Goal: Information Seeking & Learning: Learn about a topic

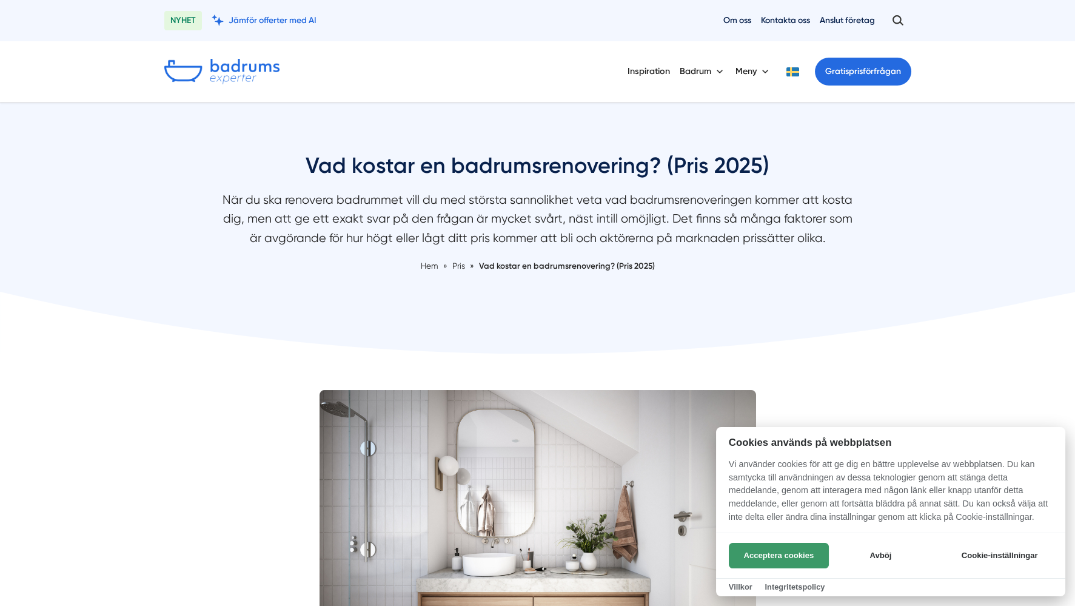
click at [741, 561] on button "Acceptera cookies" at bounding box center [779, 555] width 100 height 25
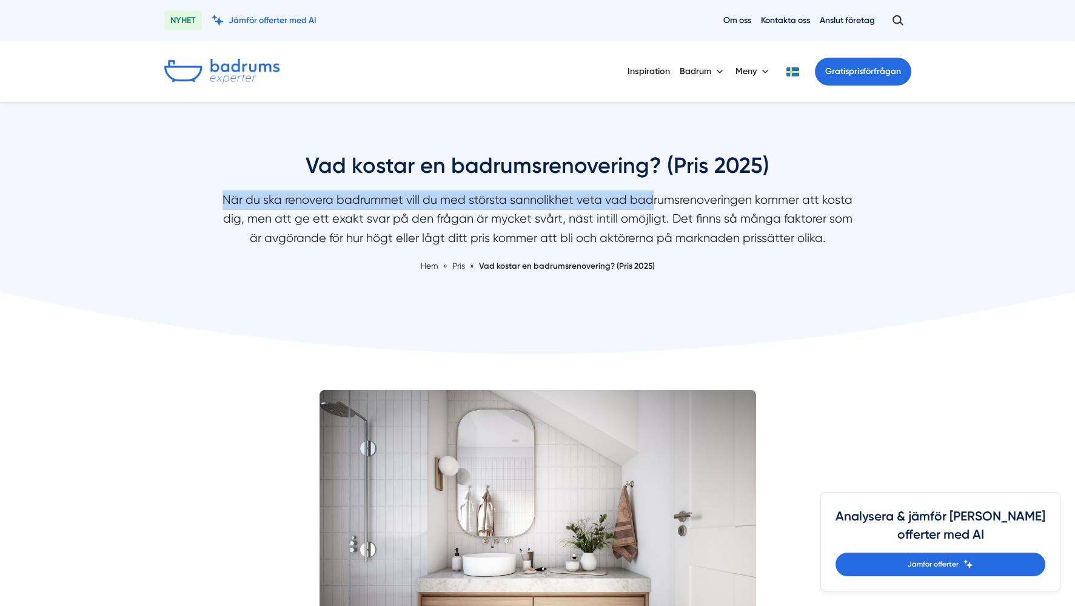
drag, startPoint x: 229, startPoint y: 201, endPoint x: 653, endPoint y: 206, distance: 423.7
click at [653, 206] on p "När du ska renovera badrummet vill du med största sannolikhet veta vad badrumsr…" at bounding box center [537, 221] width 643 height 63
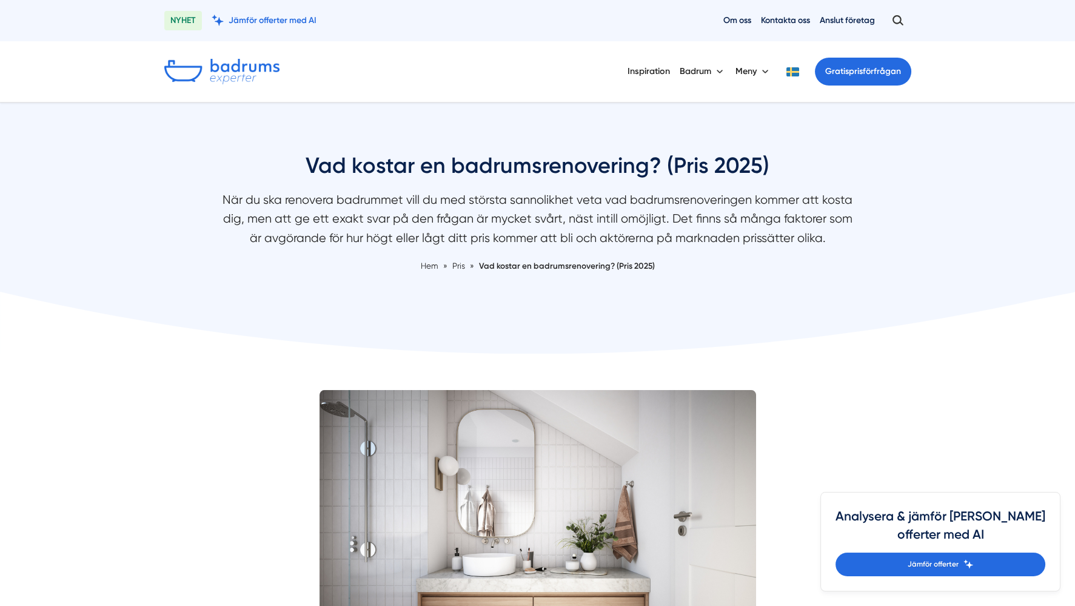
drag, startPoint x: 653, startPoint y: 206, endPoint x: 595, endPoint y: 232, distance: 63.2
click at [606, 236] on p "När du ska renovera badrummet vill du med största sannolikhet veta vad badrumsr…" at bounding box center [537, 221] width 643 height 63
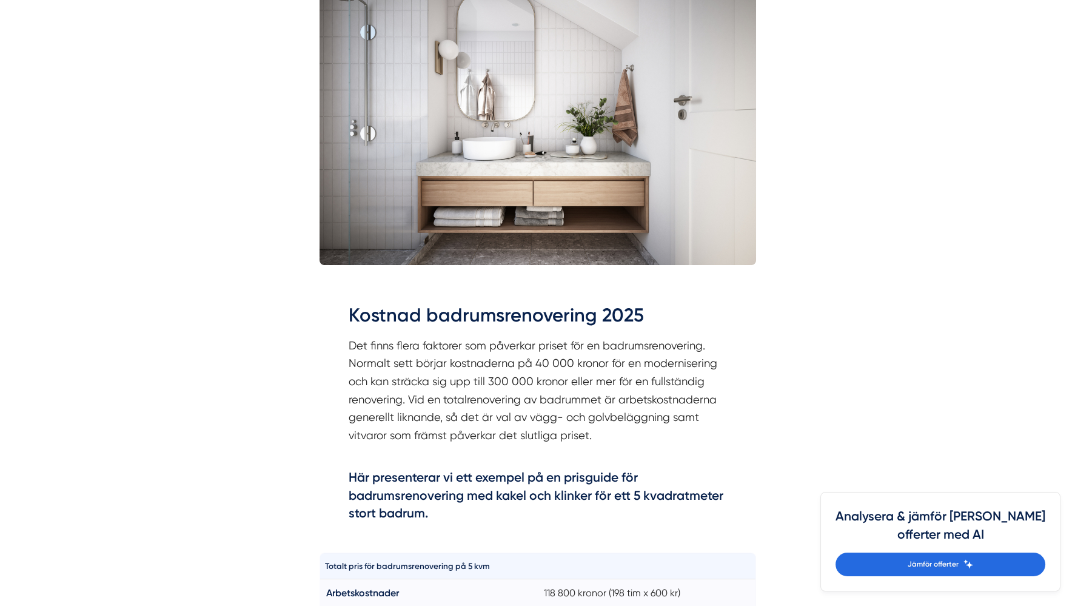
scroll to position [484, 0]
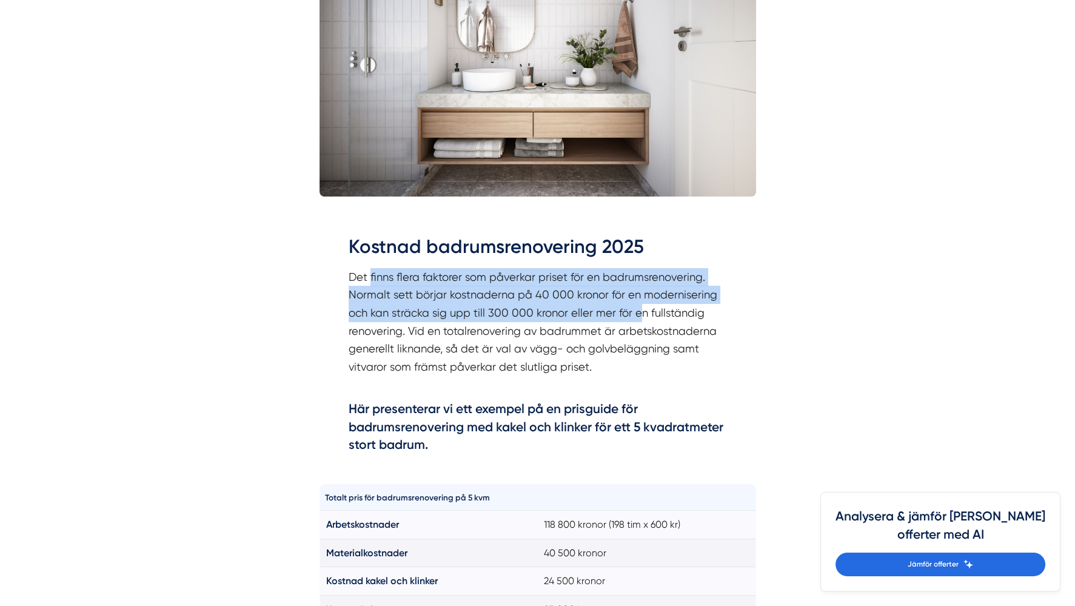
drag, startPoint x: 370, startPoint y: 274, endPoint x: 636, endPoint y: 312, distance: 269.3
click at [636, 312] on p "Det finns flera faktorer som påverkar priset för en badrumsrenovering. Normalt …" at bounding box center [538, 331] width 378 height 126
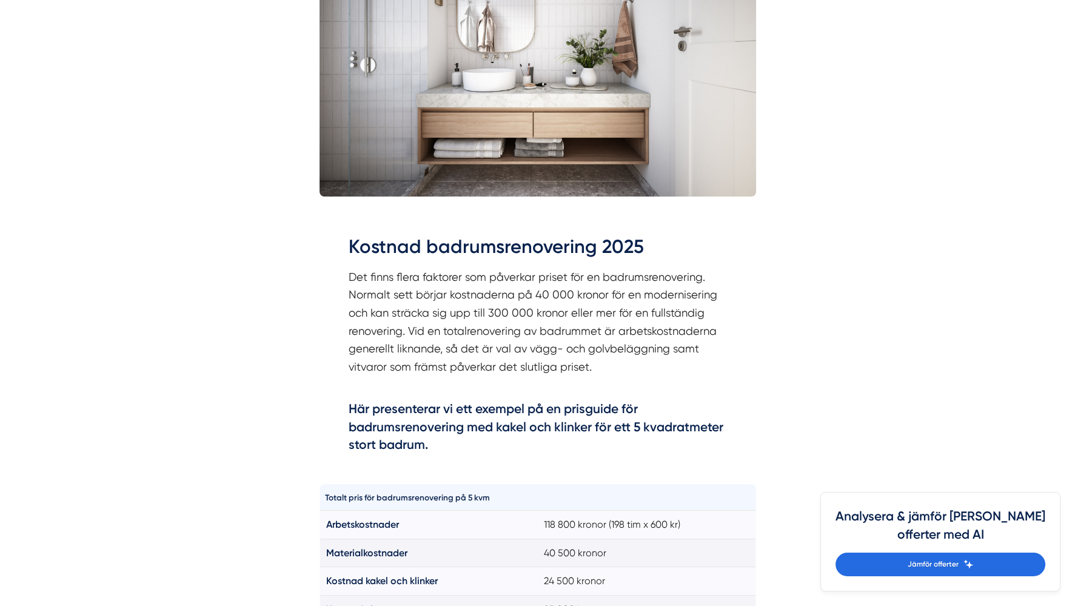
drag, startPoint x: 636, startPoint y: 312, endPoint x: 555, endPoint y: 328, distance: 82.9
click at [555, 328] on p "Det finns flera faktorer som påverkar priset för en badrumsrenovering. Normalt …" at bounding box center [538, 331] width 378 height 126
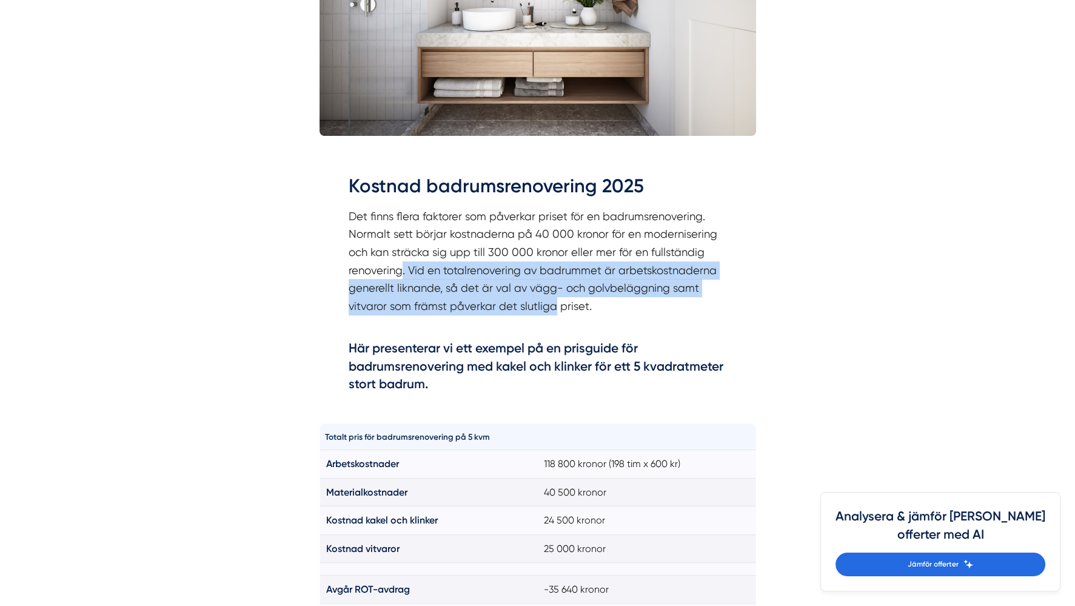
drag, startPoint x: 403, startPoint y: 267, endPoint x: 552, endPoint y: 301, distance: 152.3
click at [552, 301] on p "Det finns flera faktorer som påverkar priset för en badrumsrenovering. Normalt …" at bounding box center [538, 270] width 378 height 126
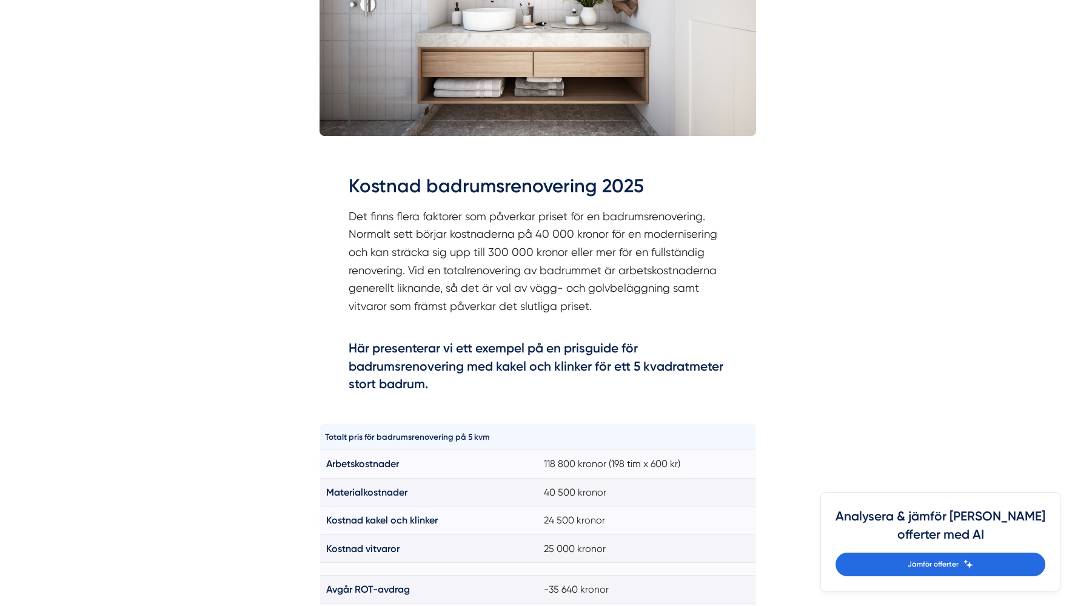
drag, startPoint x: 552, startPoint y: 301, endPoint x: 463, endPoint y: 347, distance: 99.8
click at [463, 347] on h4 "Här presenterar vi ett exempel på en prisguide för badrumsrenovering med kakel …" at bounding box center [538, 368] width 378 height 58
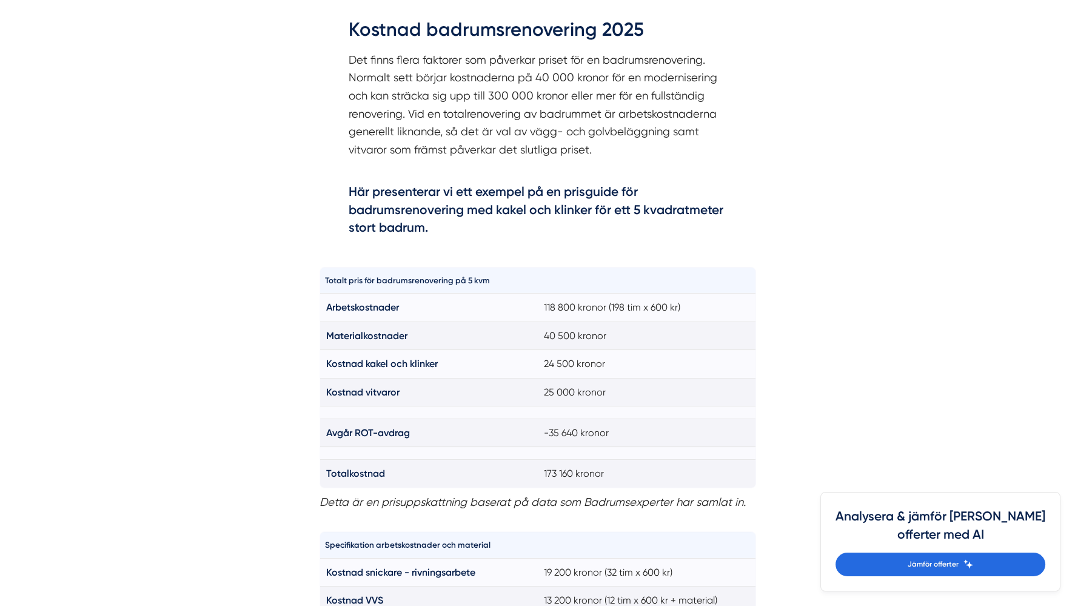
scroll to position [727, 0]
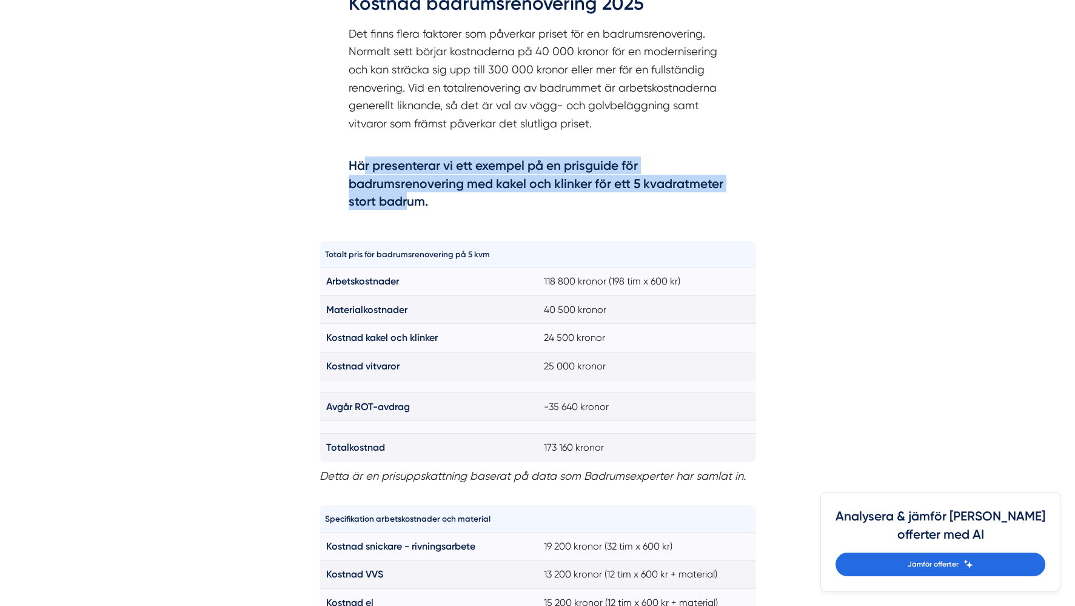
drag, startPoint x: 361, startPoint y: 162, endPoint x: 410, endPoint y: 197, distance: 60.0
click at [410, 197] on h4 "Här presenterar vi ett exempel på en prisguide för badrumsrenovering med kakel …" at bounding box center [538, 185] width 378 height 58
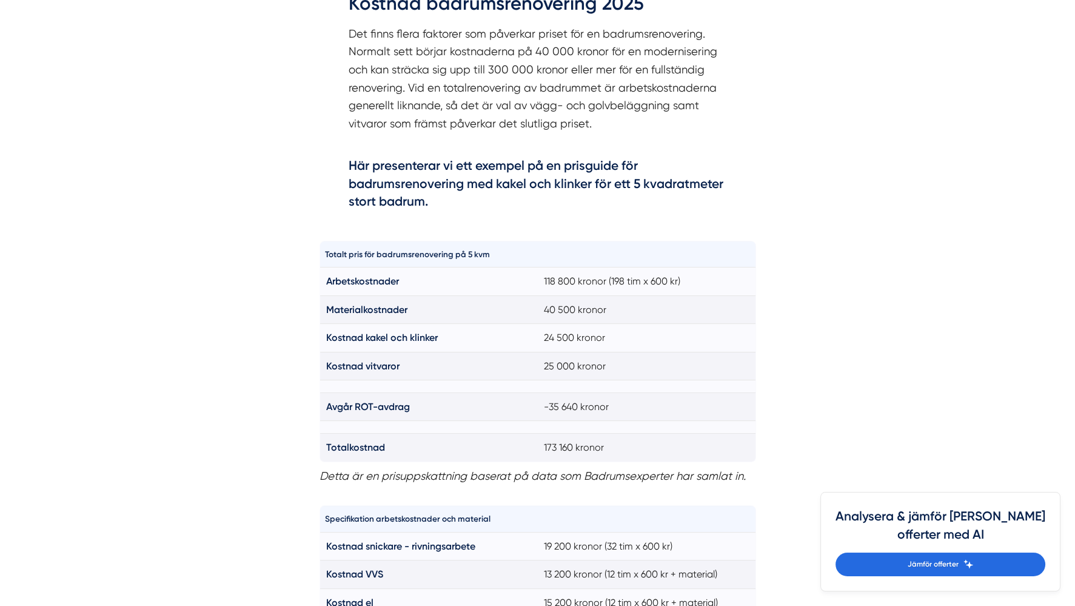
drag, startPoint x: 410, startPoint y: 197, endPoint x: 523, endPoint y: 215, distance: 114.2
click at [519, 213] on h4 "Här presenterar vi ett exempel på en prisguide för badrumsrenovering med kakel …" at bounding box center [538, 185] width 378 height 58
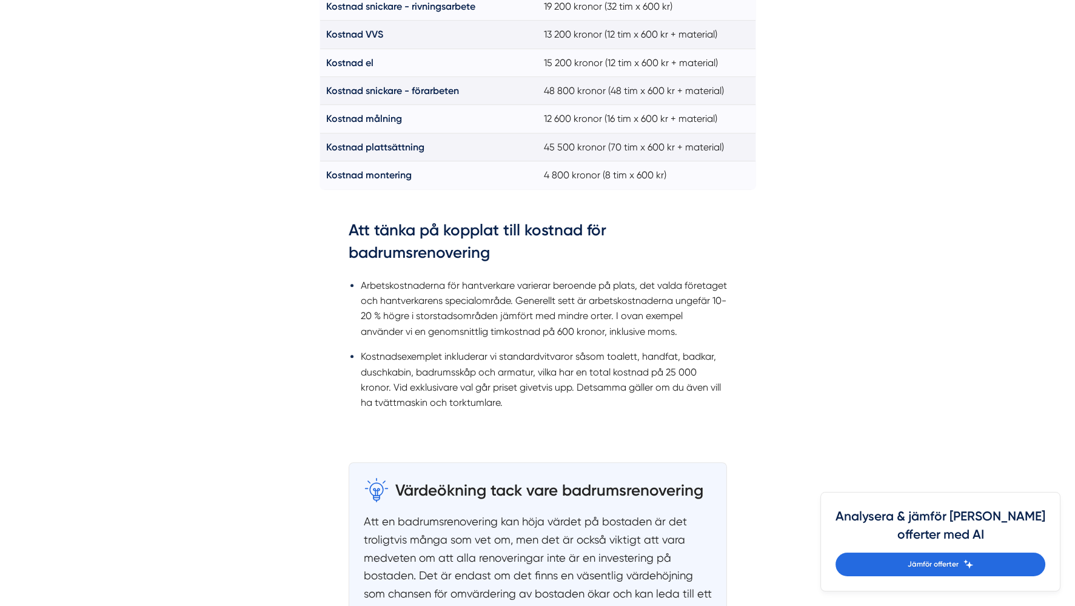
scroll to position [1273, 0]
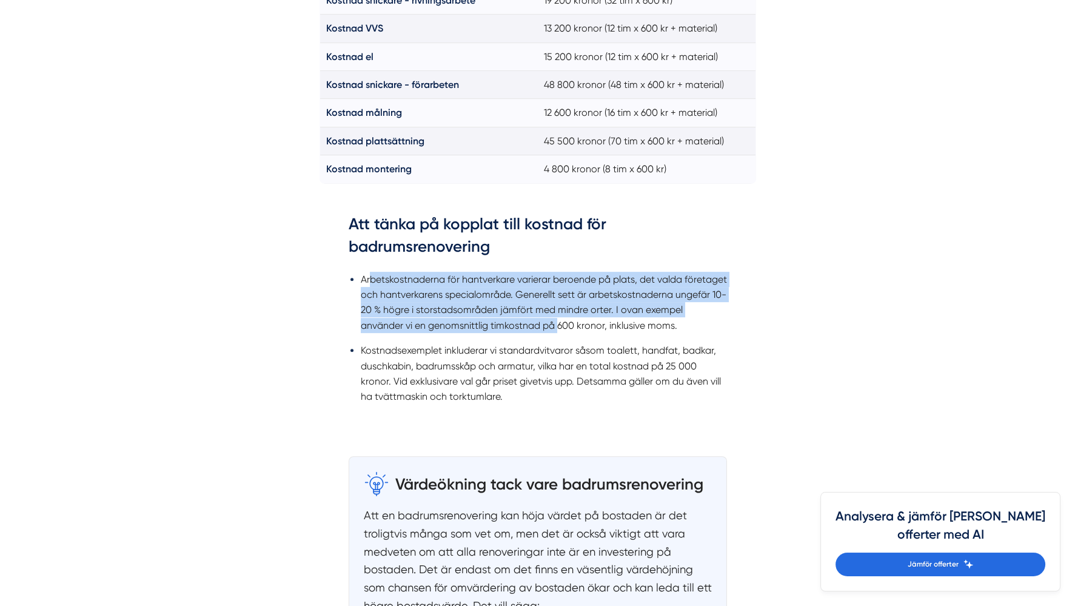
drag, startPoint x: 370, startPoint y: 279, endPoint x: 599, endPoint y: 332, distance: 235.1
click at [599, 332] on ul "Arbetskostnaderna för hantverkare varierar beroende på plats, det valda företag…" at bounding box center [538, 341] width 378 height 155
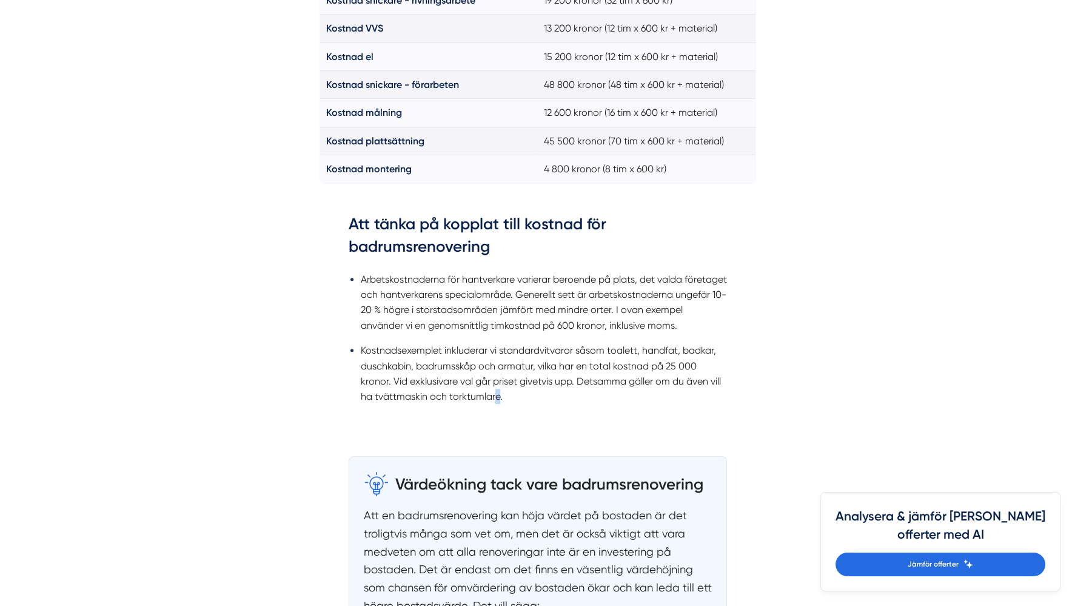
drag, startPoint x: 599, startPoint y: 332, endPoint x: 496, endPoint y: 389, distance: 117.2
click at [496, 389] on li "Kostnadsexemplet inkluderar vi standardvitvaror såsom toalett, handfat, badkar,…" at bounding box center [544, 373] width 366 height 62
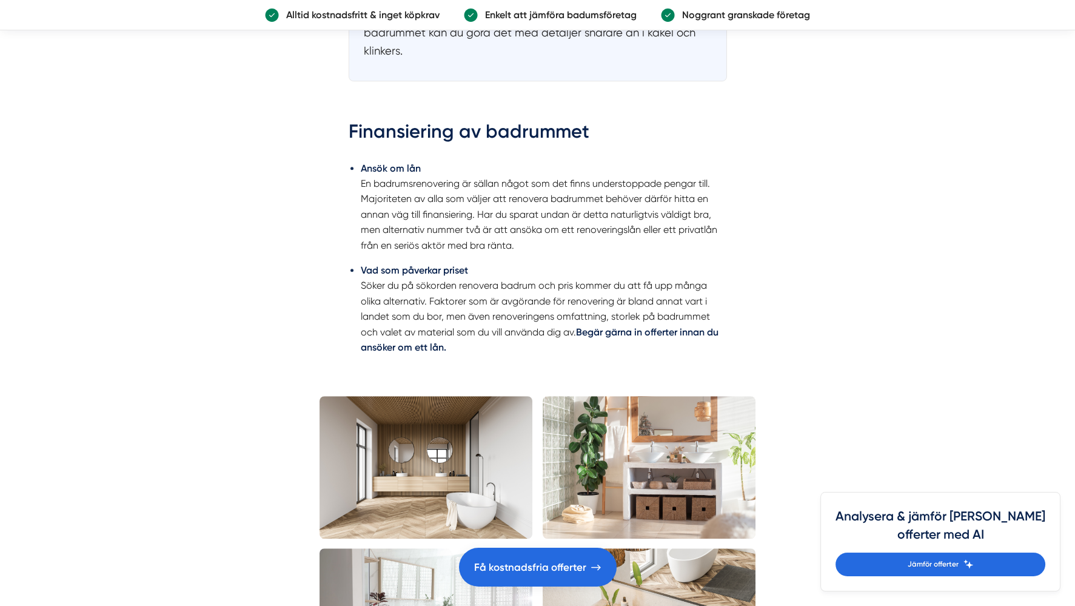
scroll to position [2060, 0]
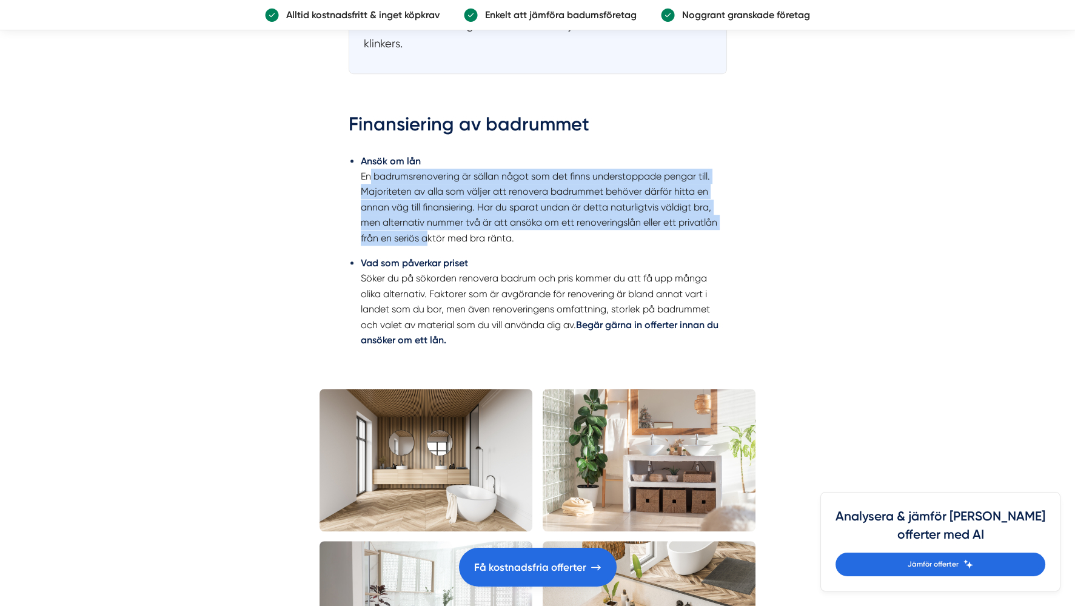
drag, startPoint x: 370, startPoint y: 176, endPoint x: 428, endPoint y: 235, distance: 82.7
click at [428, 235] on li "Ansök om lån En badrumsrenovering är sällan något som det finns understoppade p…" at bounding box center [544, 199] width 366 height 92
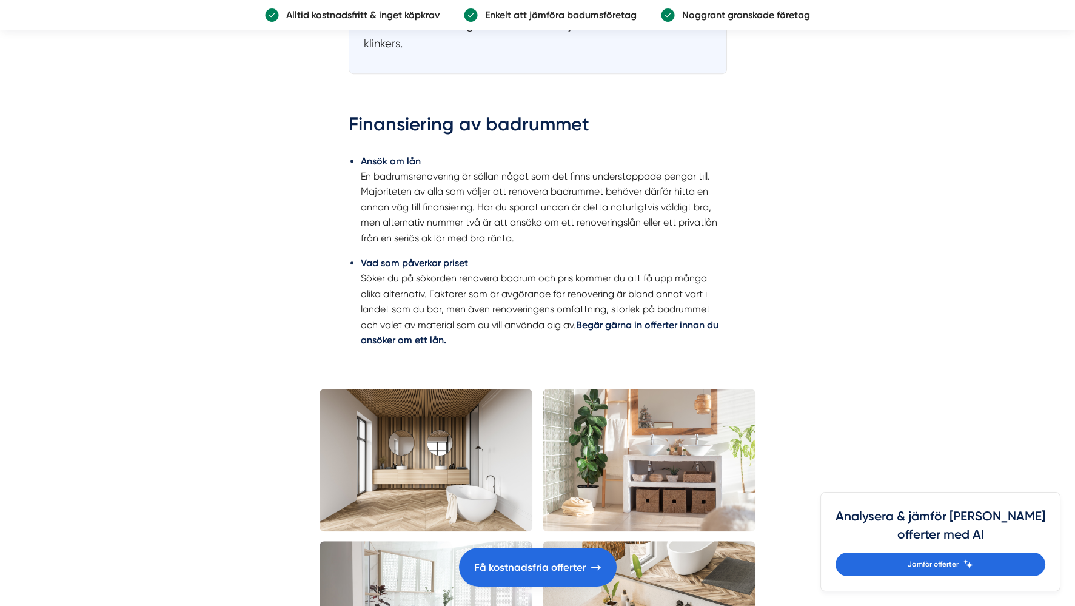
drag, startPoint x: 428, startPoint y: 235, endPoint x: 553, endPoint y: 259, distance: 127.2
click at [553, 259] on li "Vad som påverkar priset Söker du på sökorden renovera badrum och pris kommer du…" at bounding box center [544, 301] width 366 height 92
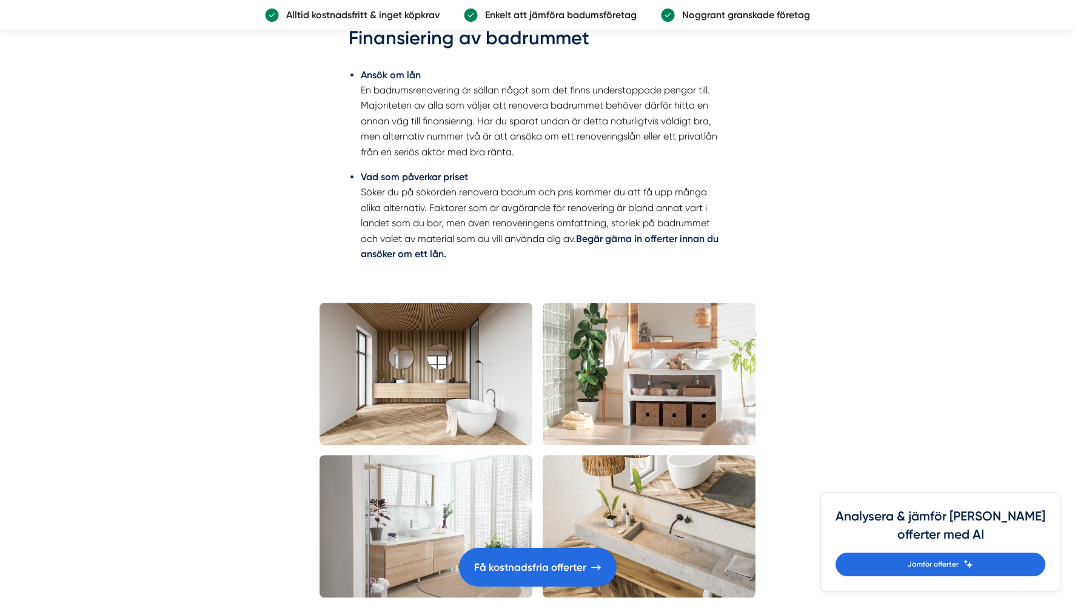
scroll to position [2182, 0]
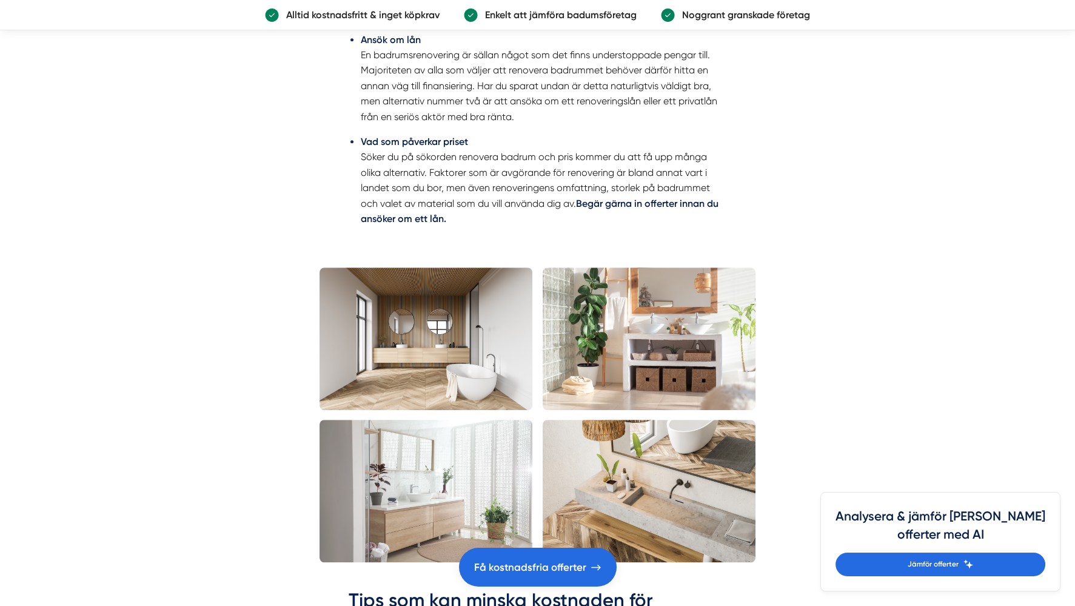
drag, startPoint x: 369, startPoint y: 154, endPoint x: 461, endPoint y: 159, distance: 92.3
click at [461, 159] on li "Vad som påverkar priset Söker du på sökorden renovera badrum och pris kommer du…" at bounding box center [544, 180] width 366 height 92
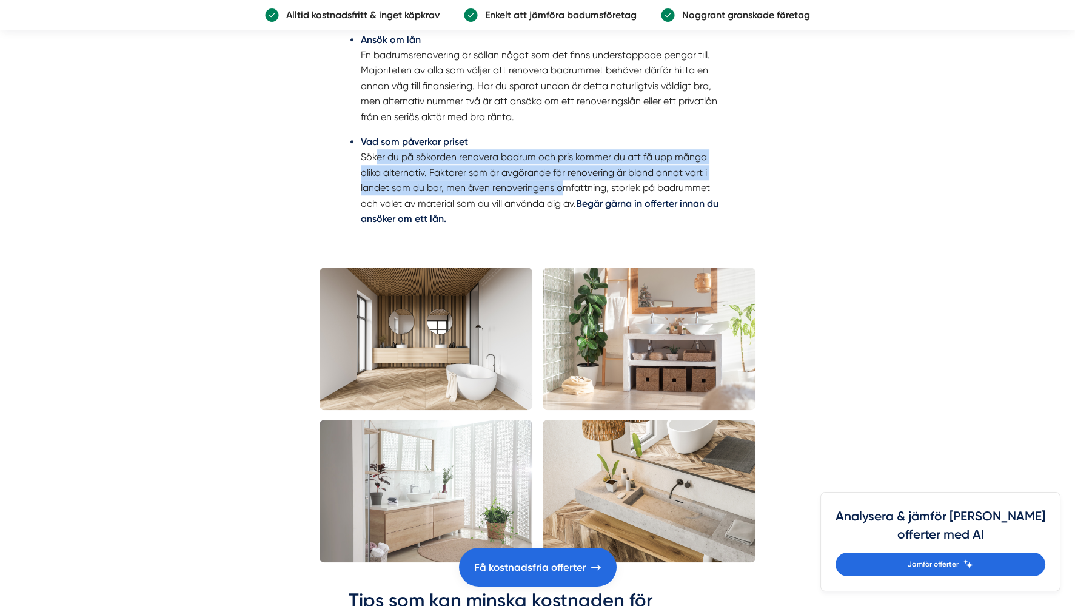
drag, startPoint x: 378, startPoint y: 154, endPoint x: 563, endPoint y: 189, distance: 187.5
click at [563, 189] on li "Vad som påverkar priset Söker du på sökorden renovera badrum och pris kommer du…" at bounding box center [544, 180] width 366 height 92
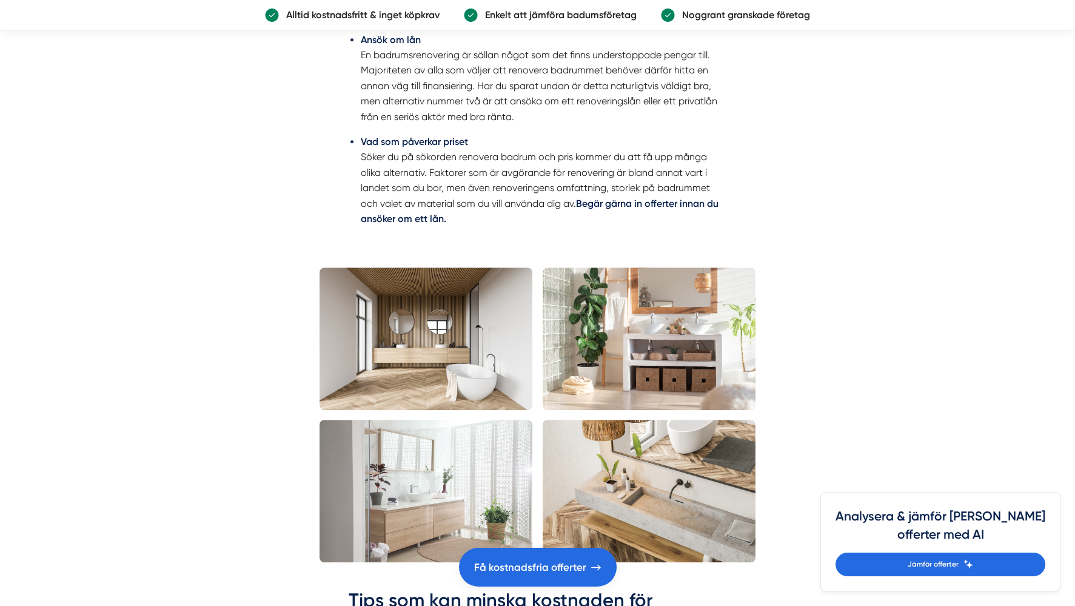
drag, startPoint x: 563, startPoint y: 189, endPoint x: 515, endPoint y: 204, distance: 50.2
click at [515, 203] on li "Vad som påverkar priset Söker du på sökorden renovera badrum och pris kommer du…" at bounding box center [544, 180] width 366 height 92
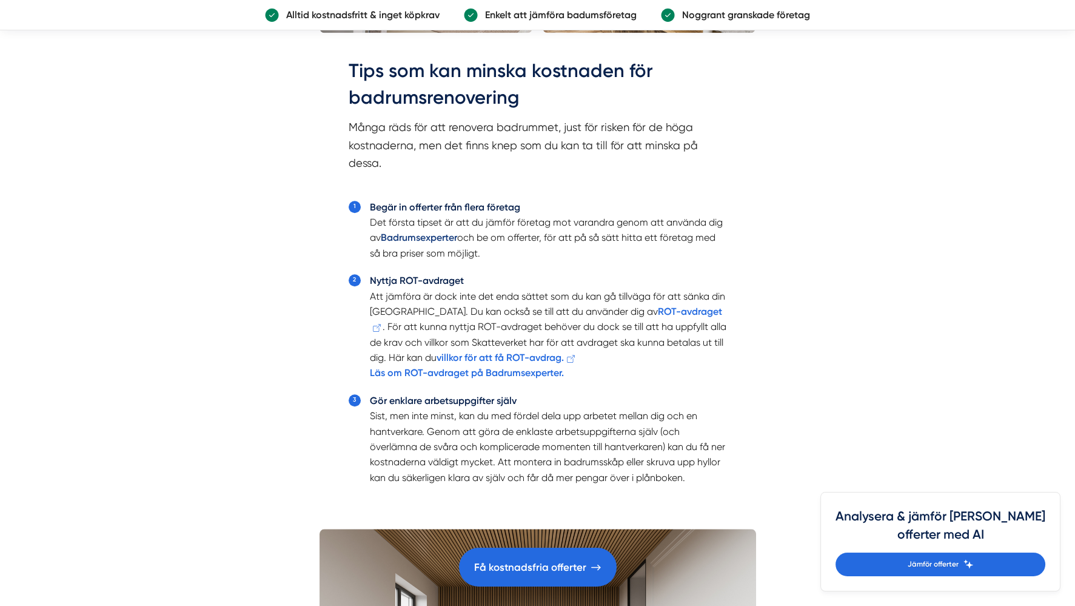
scroll to position [2728, 0]
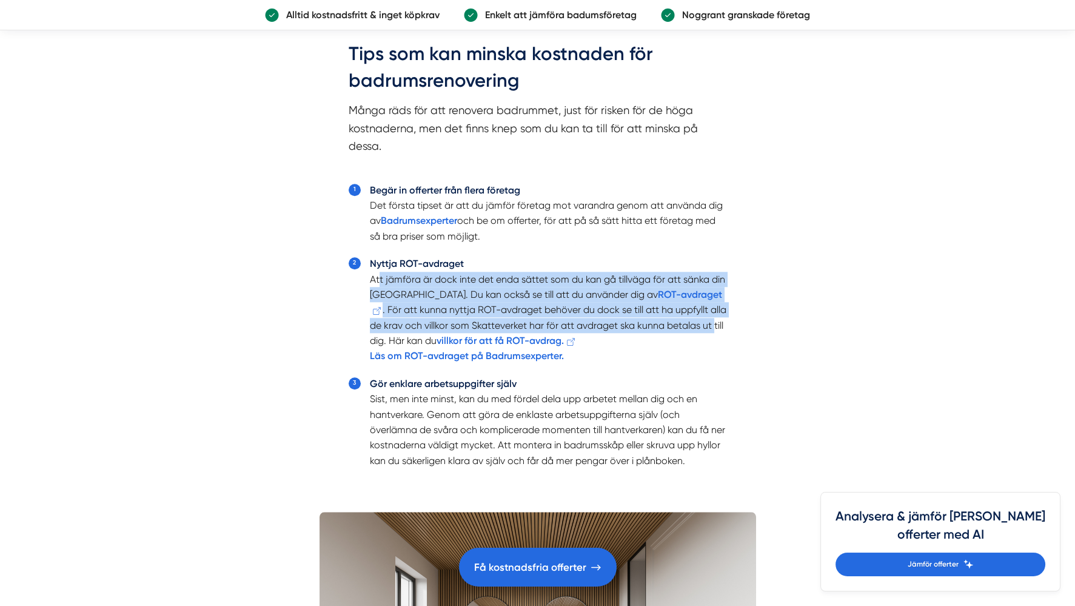
drag, startPoint x: 379, startPoint y: 276, endPoint x: 676, endPoint y: 319, distance: 300.8
click at [676, 319] on li "Nyttja ROT-avdraget Att jämföra är dock inte det enda sättet som du kan gå till…" at bounding box center [548, 310] width 357 height 108
click at [421, 296] on li "Nyttja ROT-avdraget Att jämföra är dock inte det enda sättet som du kan gå till…" at bounding box center [548, 310] width 357 height 108
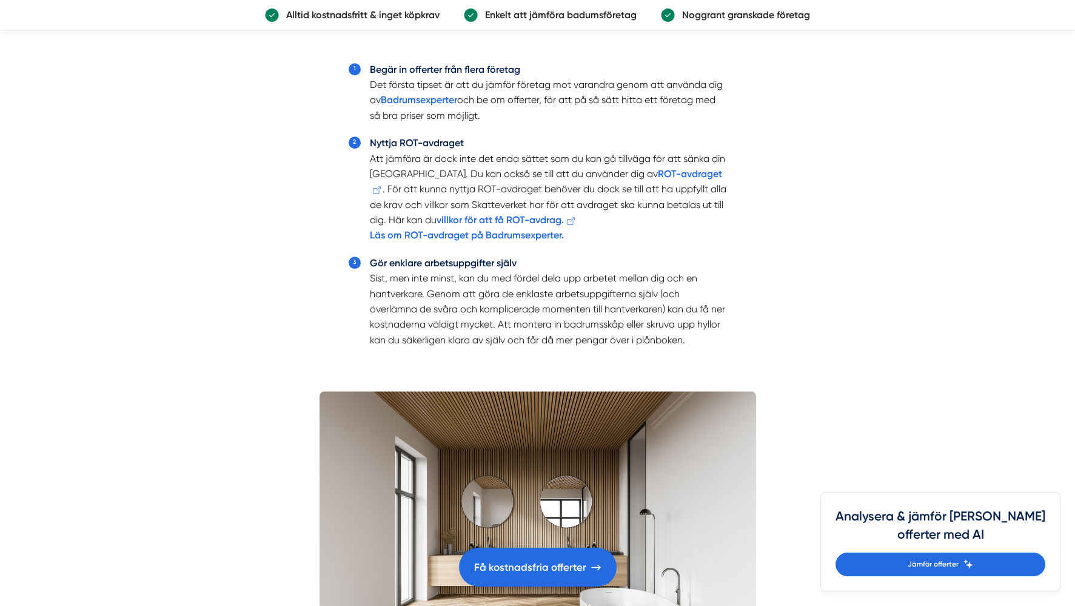
scroll to position [2849, 0]
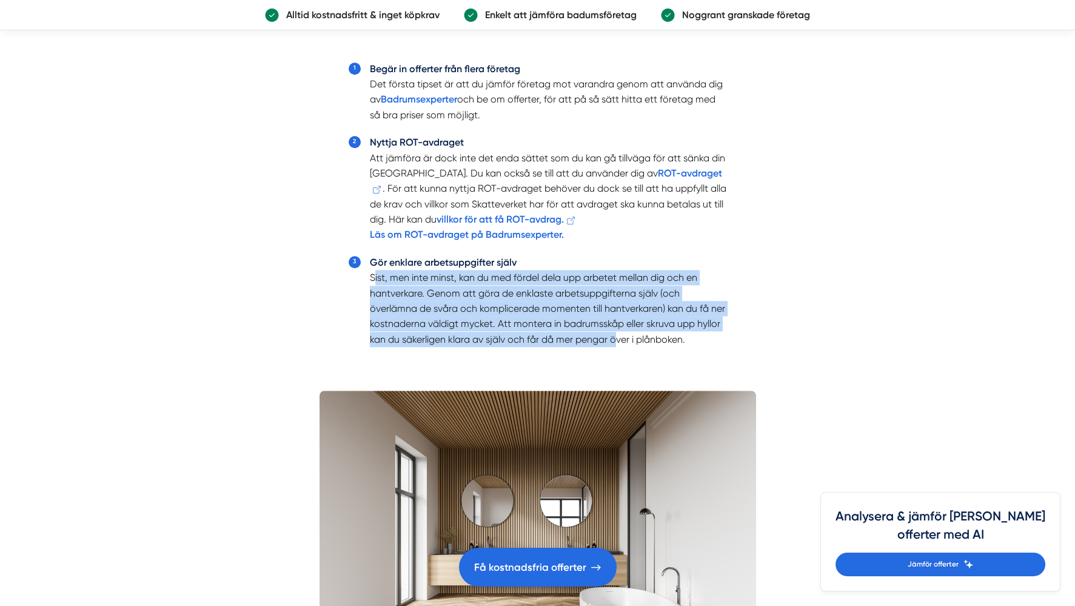
drag, startPoint x: 375, startPoint y: 275, endPoint x: 615, endPoint y: 333, distance: 247.0
click at [615, 333] on li "Gör enklare arbetsuppgifter själv Sist, men inte minst, kan du med fördel dela …" at bounding box center [548, 301] width 357 height 92
drag, startPoint x: 615, startPoint y: 333, endPoint x: 508, endPoint y: 321, distance: 107.9
click at [508, 321] on li "Gör enklare arbetsuppgifter själv Sist, men inte minst, kan du med fördel dela …" at bounding box center [548, 301] width 357 height 92
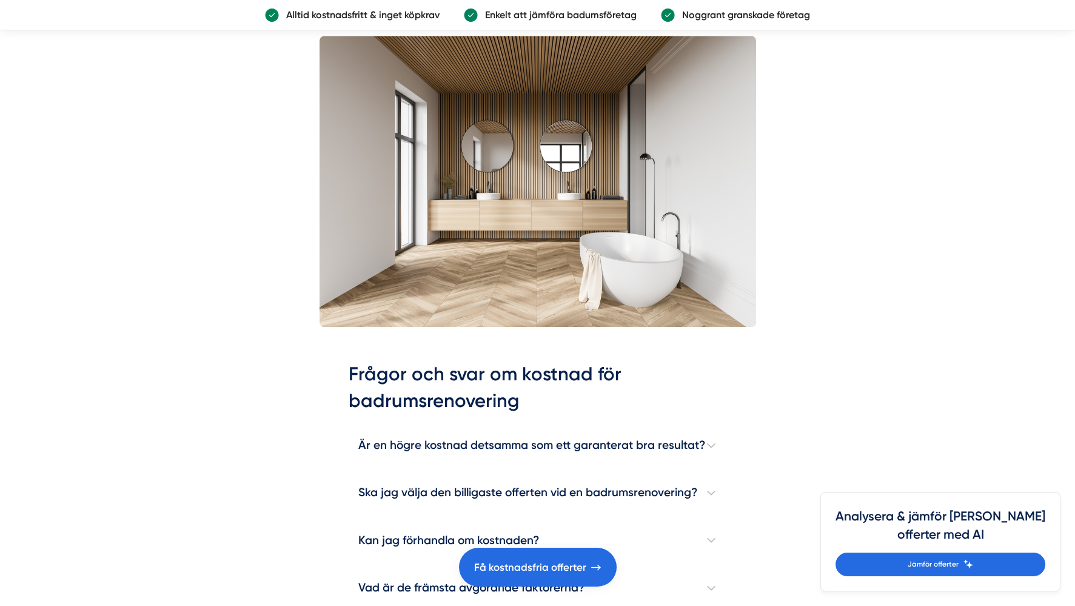
scroll to position [3212, 0]
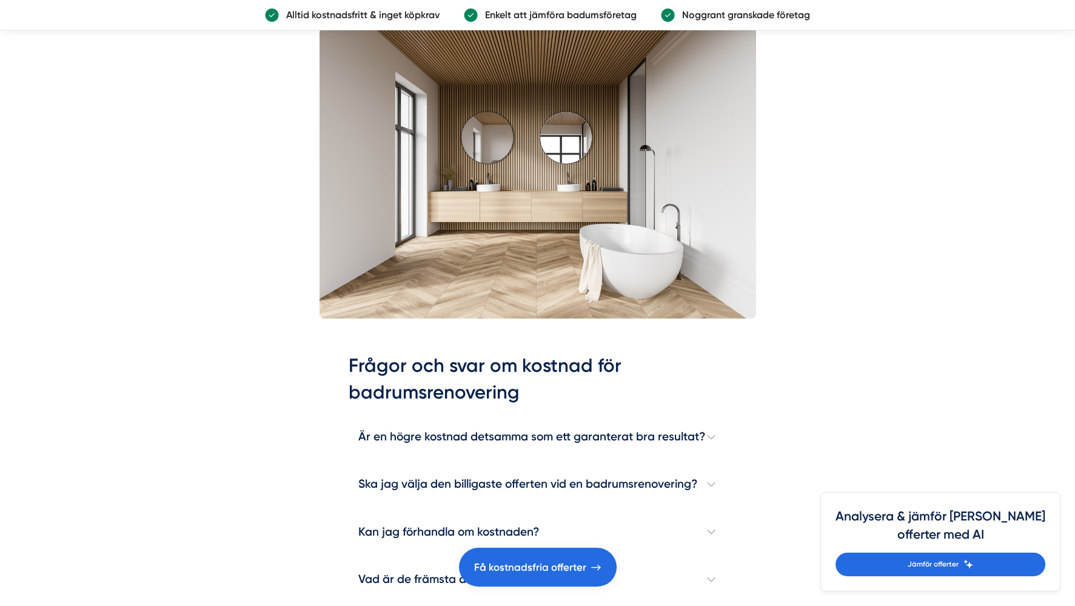
click at [619, 390] on h2 "Frågor och svar om kostnad för badrumsrenovering" at bounding box center [538, 382] width 378 height 61
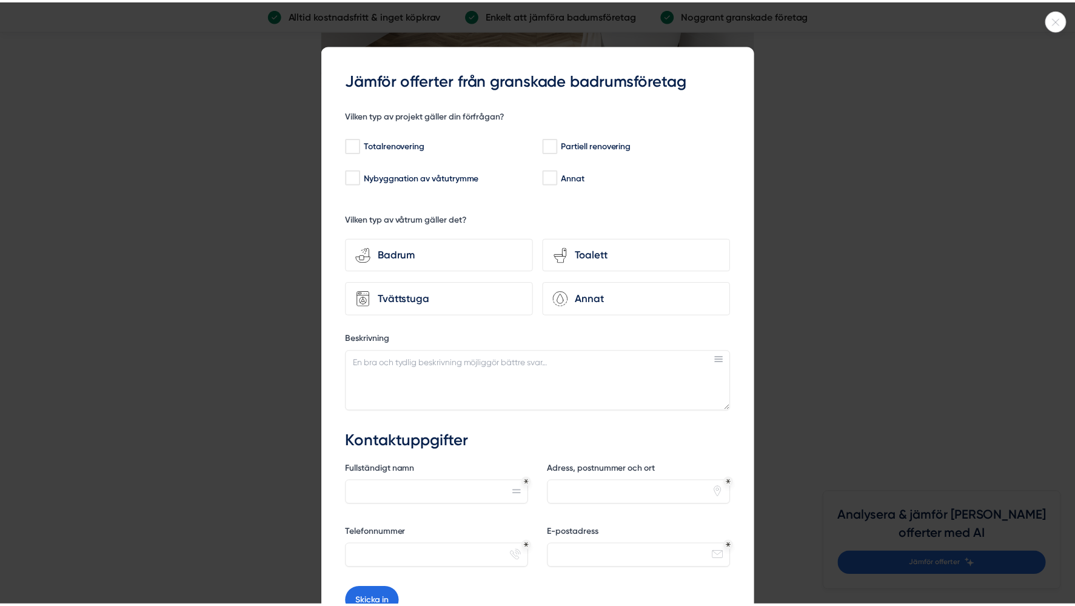
scroll to position [3455, 0]
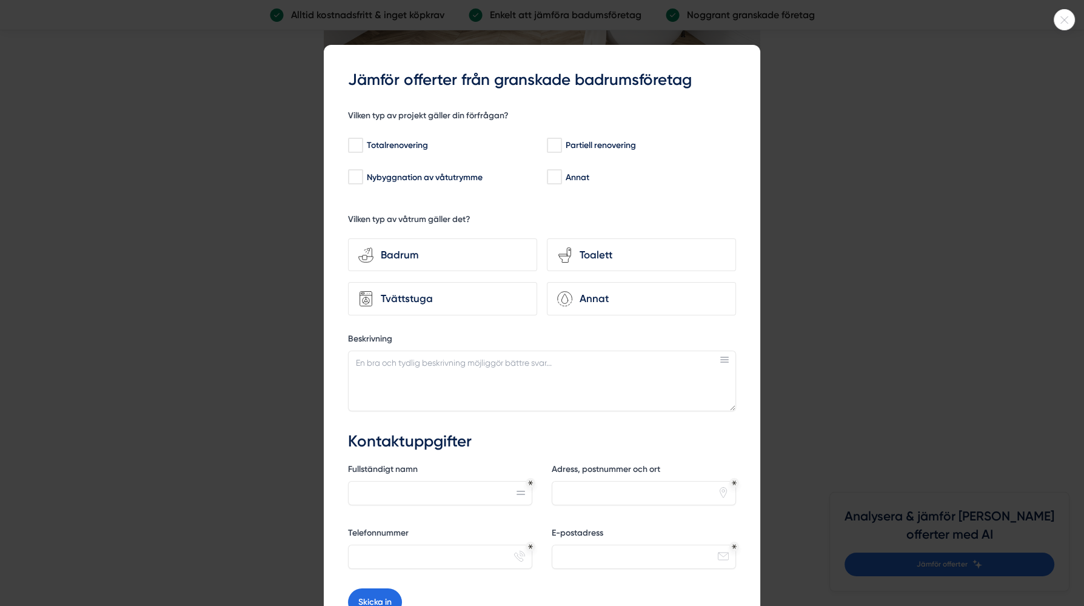
click at [1061, 21] on icon at bounding box center [1064, 19] width 20 height 7
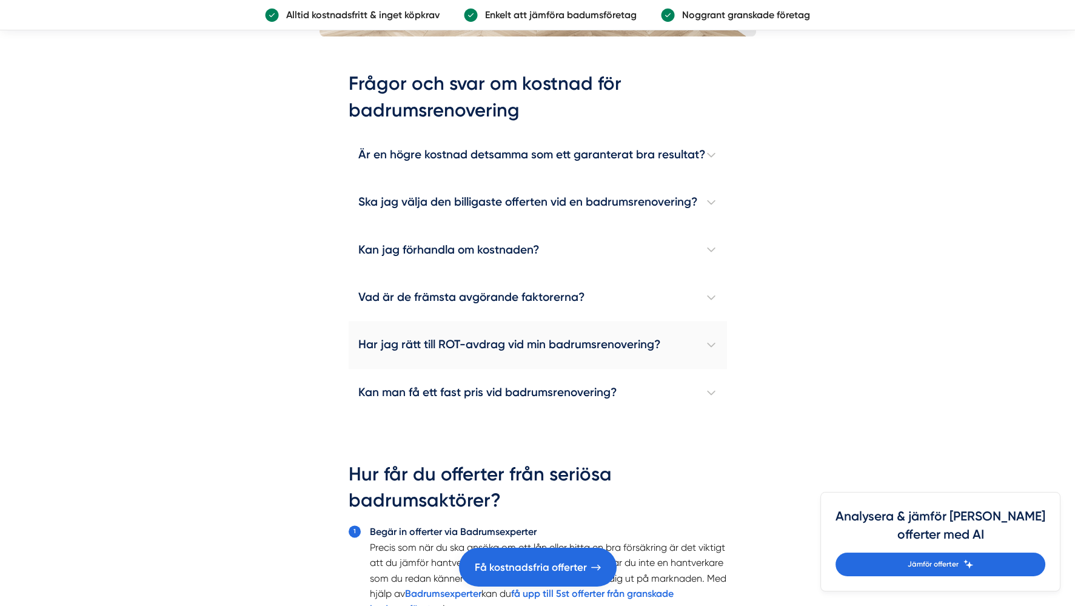
scroll to position [3515, 0]
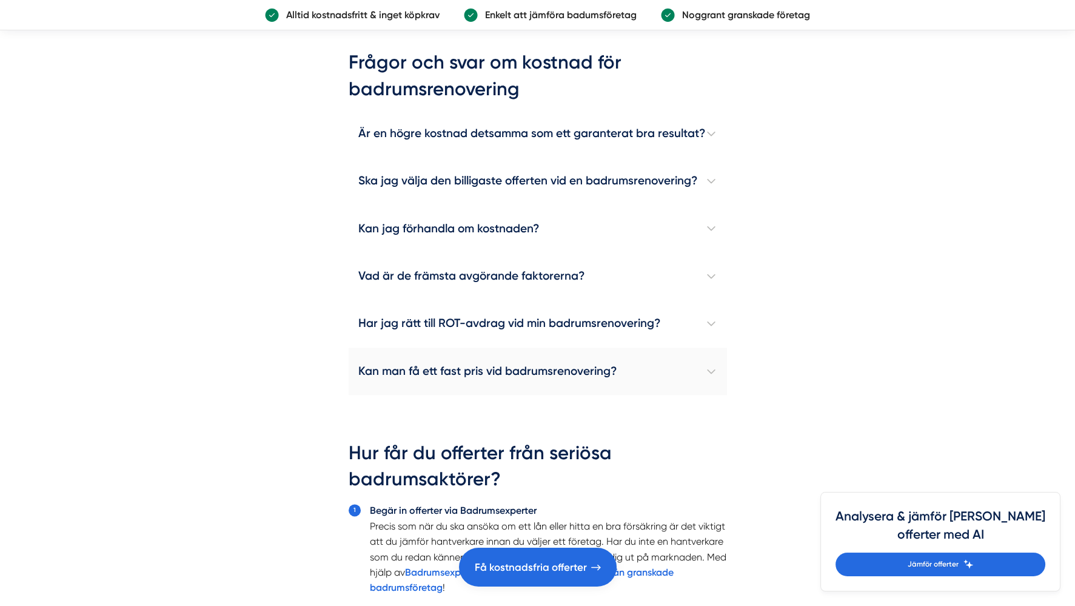
click at [492, 367] on h4 "Kan man få ett fast pris vid badrumsrenovering?" at bounding box center [538, 370] width 378 height 47
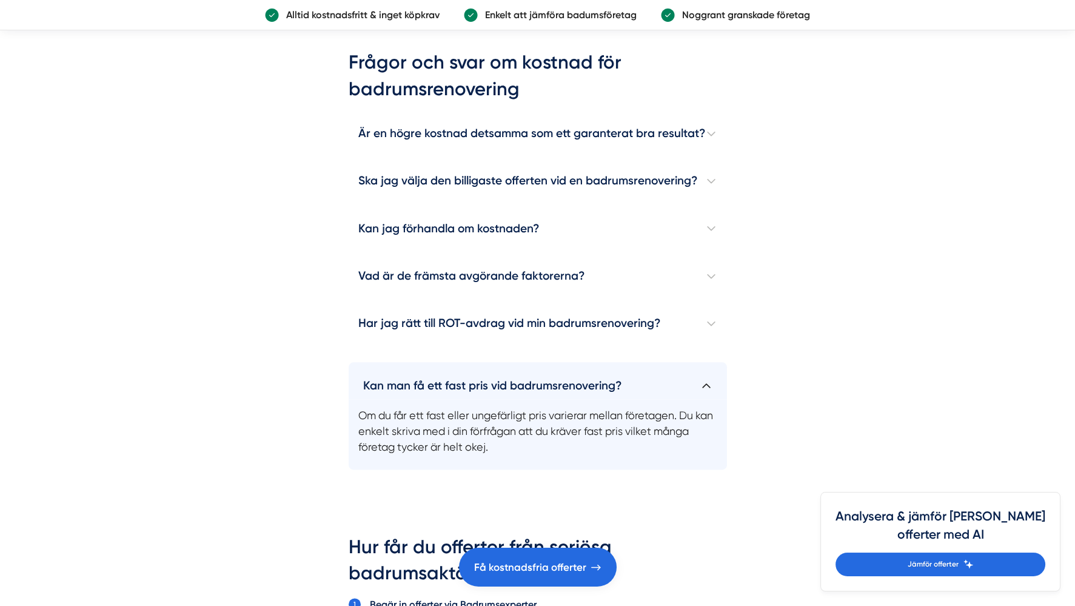
click at [492, 366] on h4 "Kan man få ett fast pris vid badrumsrenovering?" at bounding box center [538, 380] width 378 height 37
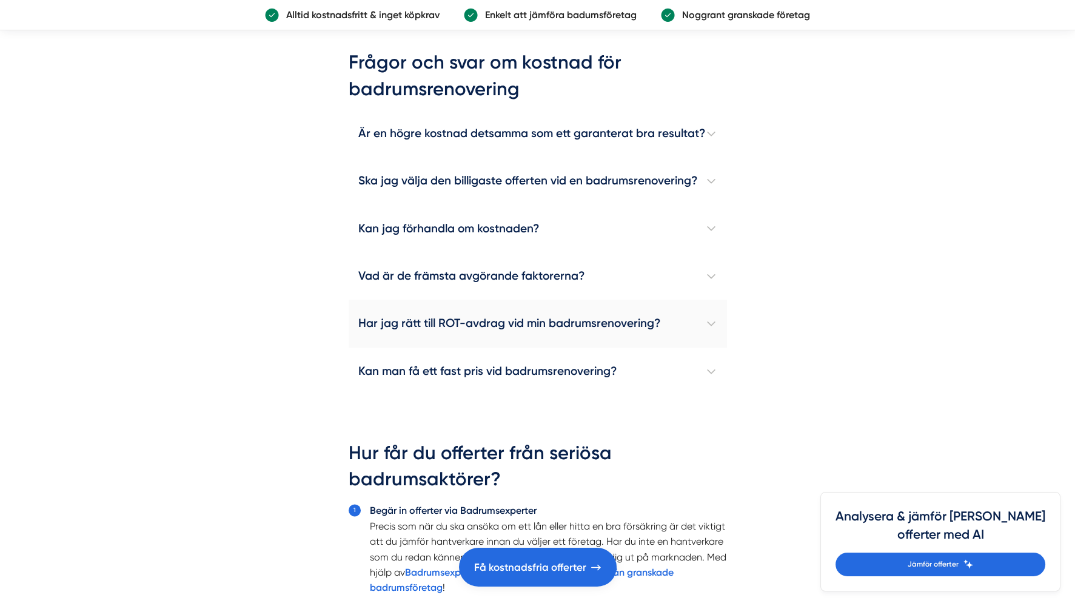
click at [485, 326] on h4 "Har jag rätt till ROT-avdrag vid min badrumsrenovering?" at bounding box center [538, 322] width 378 height 47
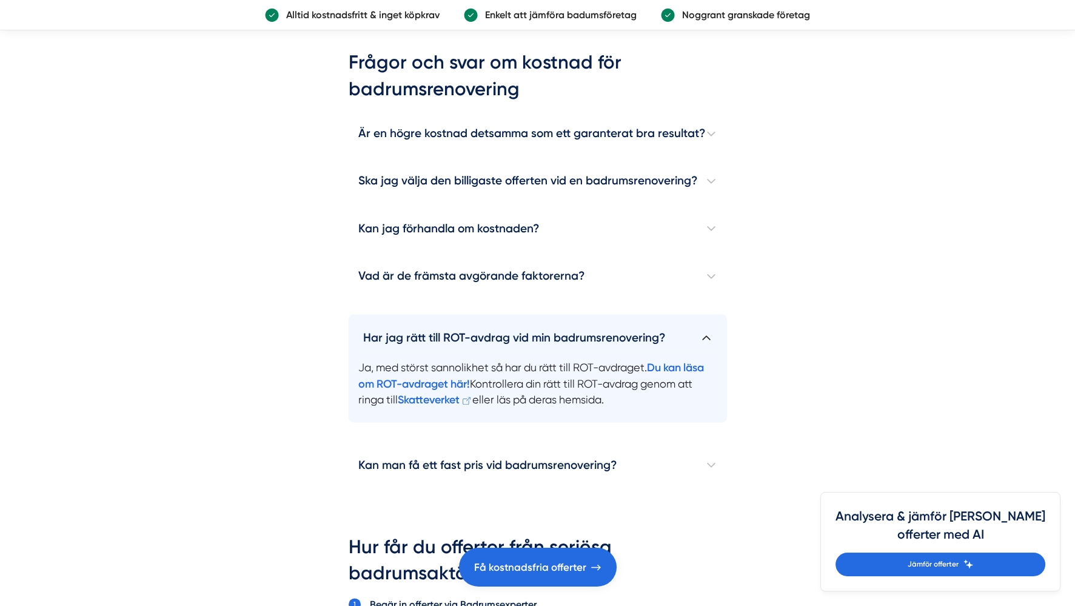
click at [490, 326] on h4 "Har jag rätt till ROT-avdrag vid min badrumsrenovering?" at bounding box center [538, 332] width 378 height 37
